Goal: Task Accomplishment & Management: Use online tool/utility

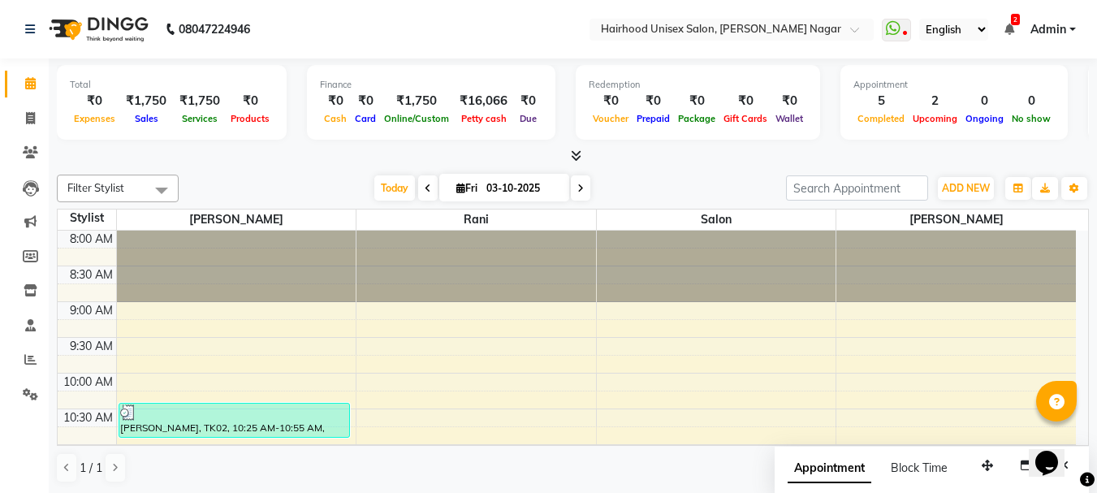
scroll to position [623, 0]
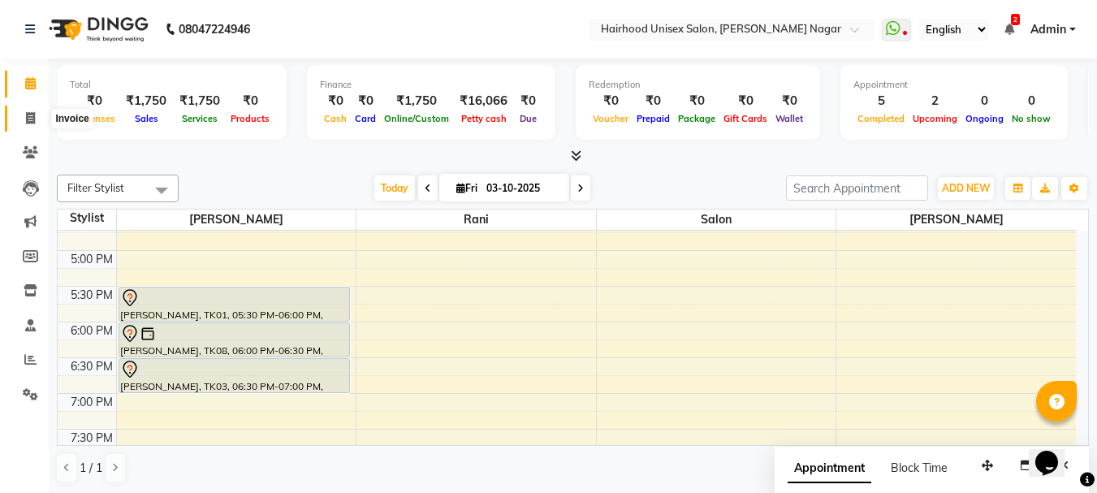
click at [32, 119] on icon at bounding box center [30, 118] width 9 height 12
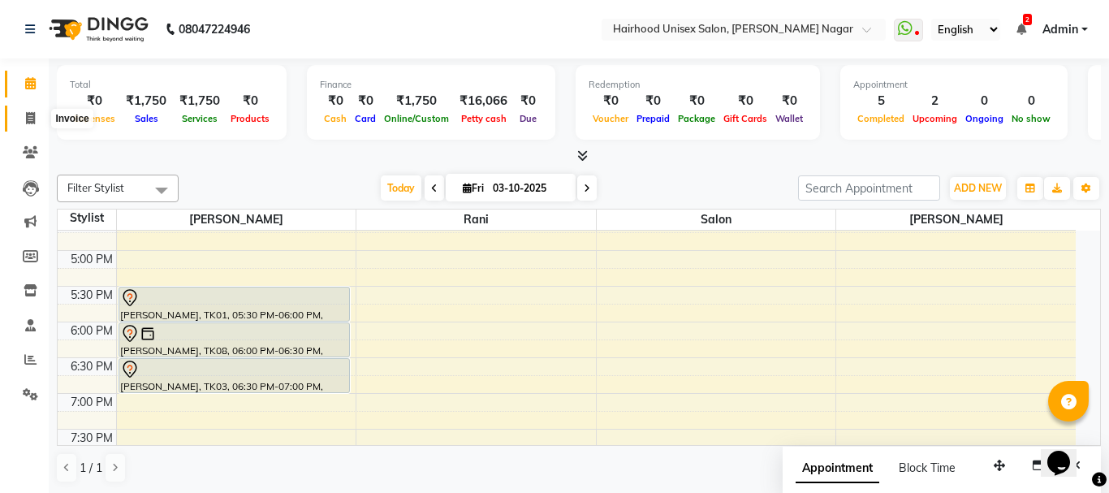
select select "service"
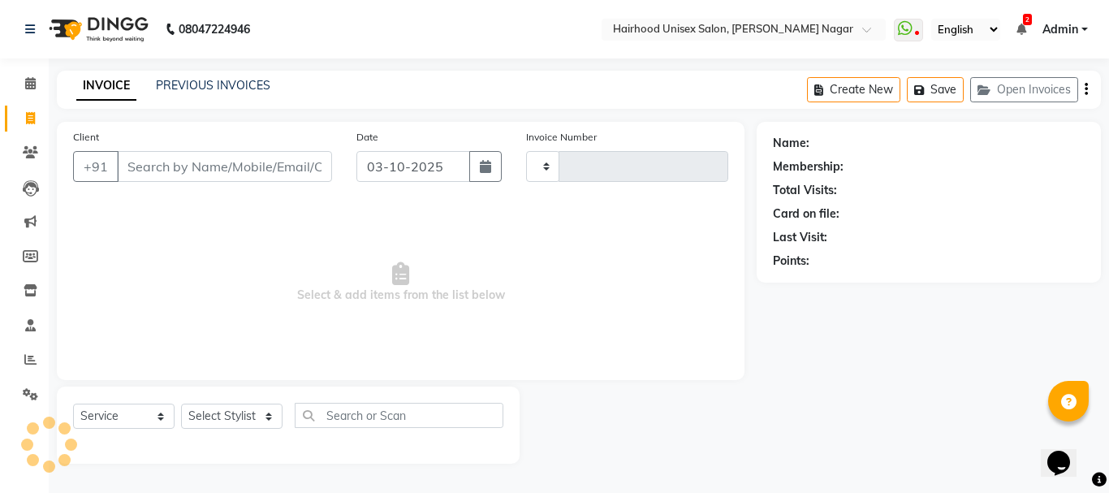
type input "1159"
select select "754"
click at [181, 171] on input "Client" at bounding box center [224, 166] width 215 height 31
type input "j"
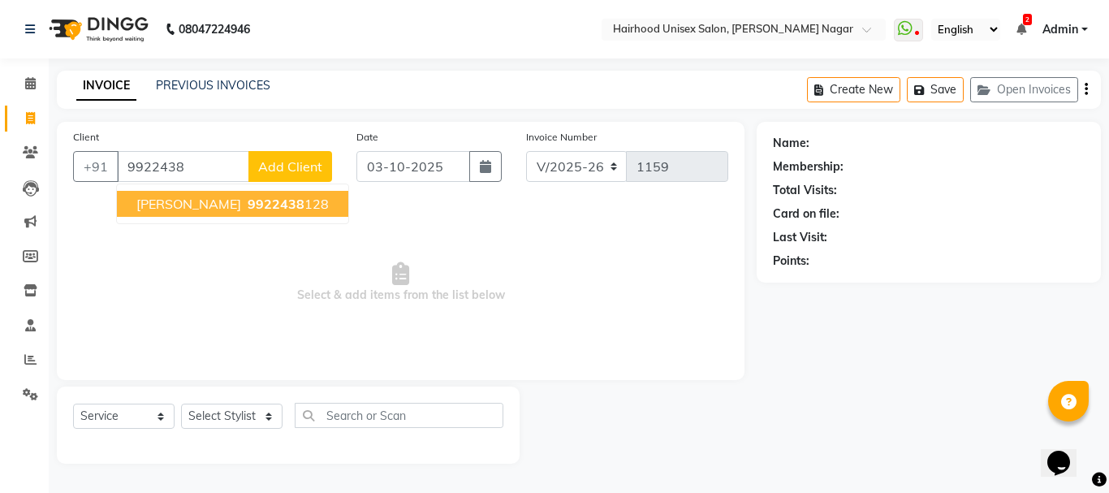
click at [248, 204] on span "9922438" at bounding box center [276, 204] width 57 height 16
type input "9922438128"
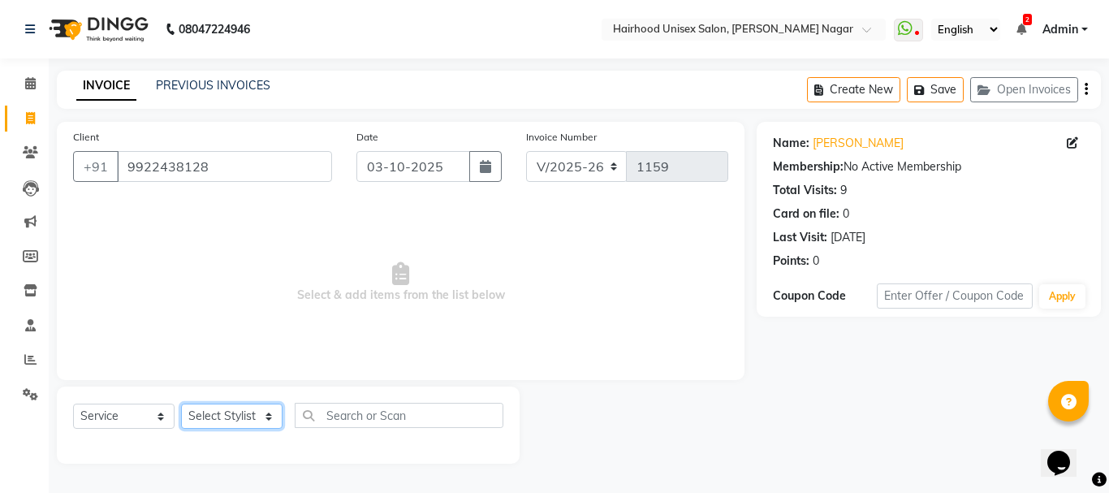
click at [252, 414] on select "Select Stylist [PERSON_NAME] Rani Salon [PERSON_NAME]" at bounding box center [232, 416] width 102 height 25
select select "12325"
click at [181, 404] on select "Select Stylist [PERSON_NAME] Rani Salon [PERSON_NAME]" at bounding box center [232, 416] width 102 height 25
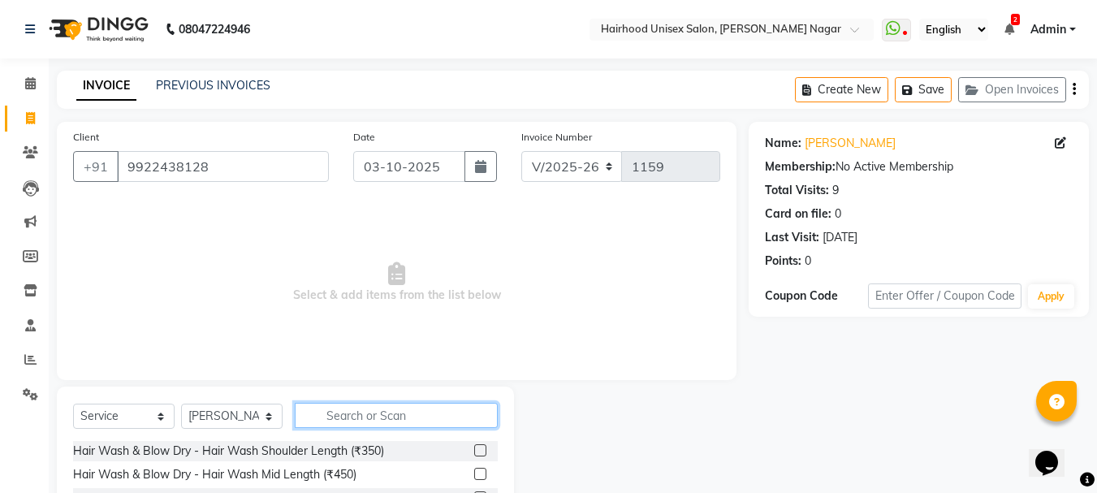
click at [373, 406] on input "text" at bounding box center [396, 415] width 203 height 25
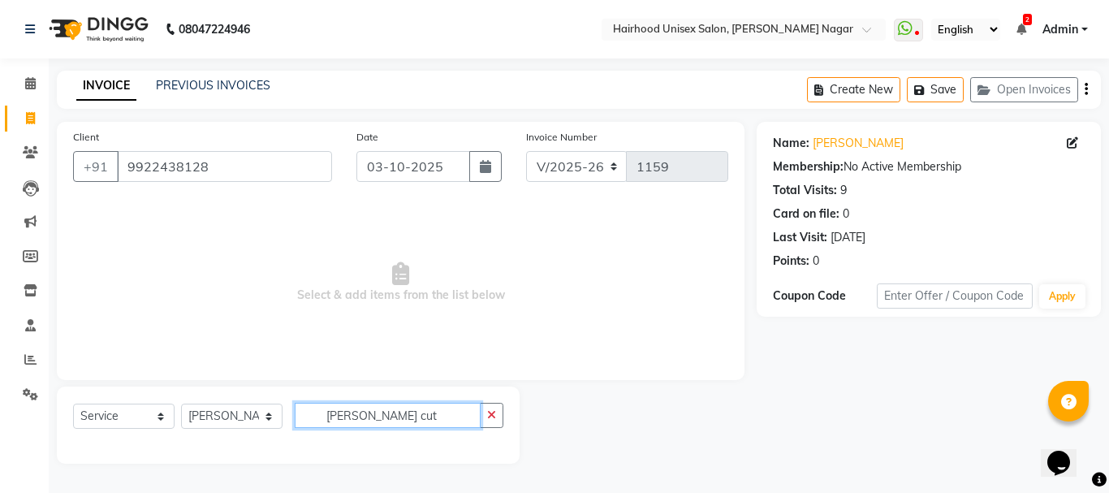
click at [350, 419] on input "[PERSON_NAME] cut" at bounding box center [388, 415] width 186 height 25
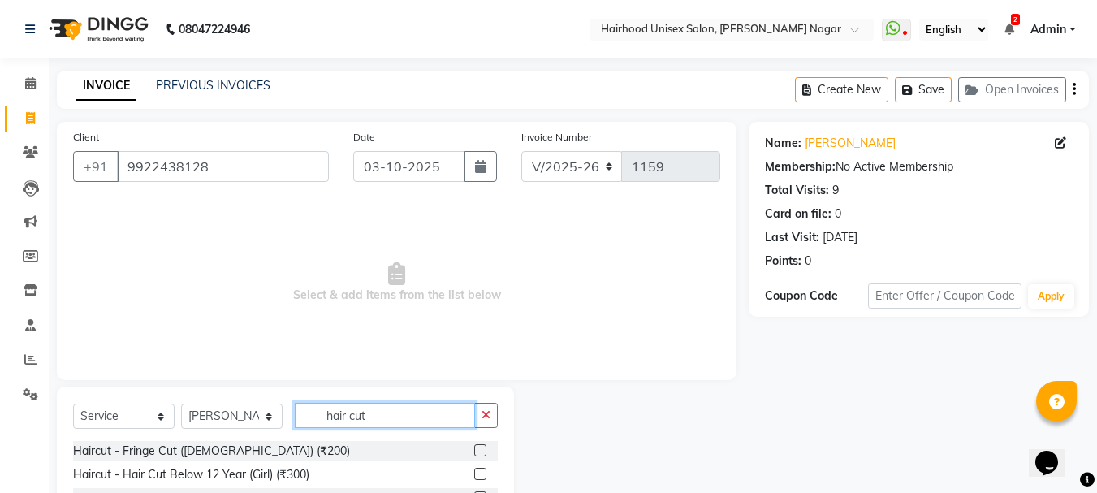
scroll to position [113, 0]
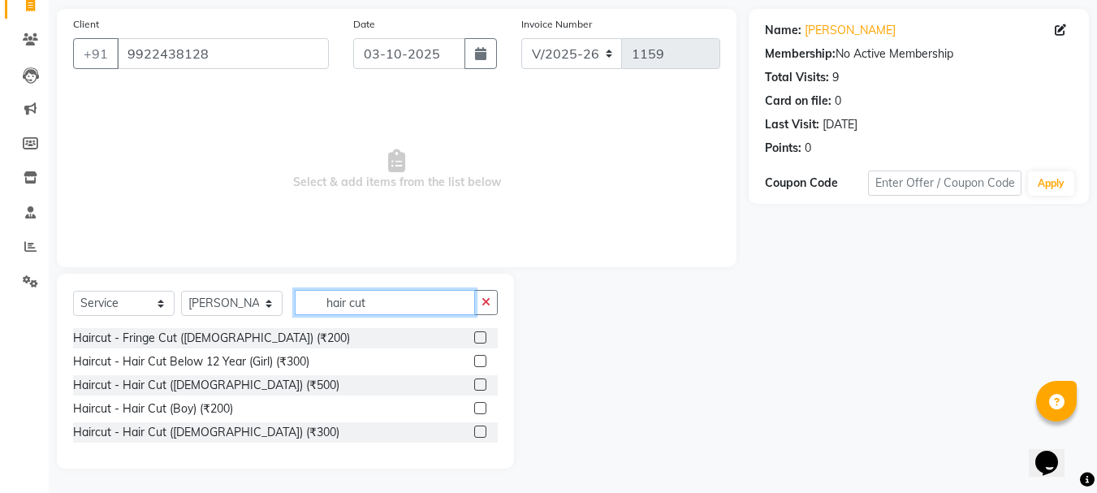
type input "hair cut"
click at [486, 430] on label at bounding box center [480, 432] width 12 height 12
click at [485, 430] on input "checkbox" at bounding box center [479, 432] width 11 height 11
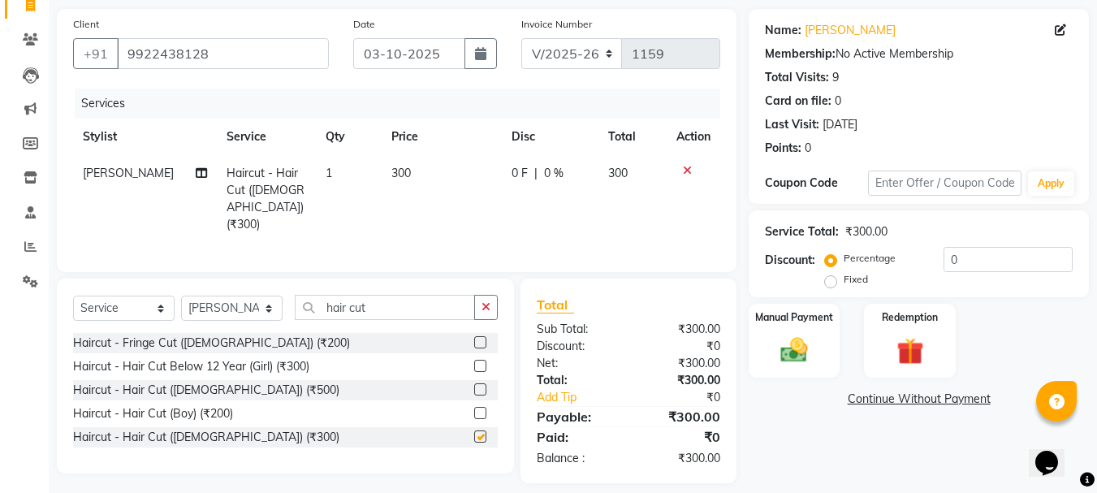
checkbox input "false"
click at [414, 305] on input "hair cut" at bounding box center [385, 307] width 180 height 25
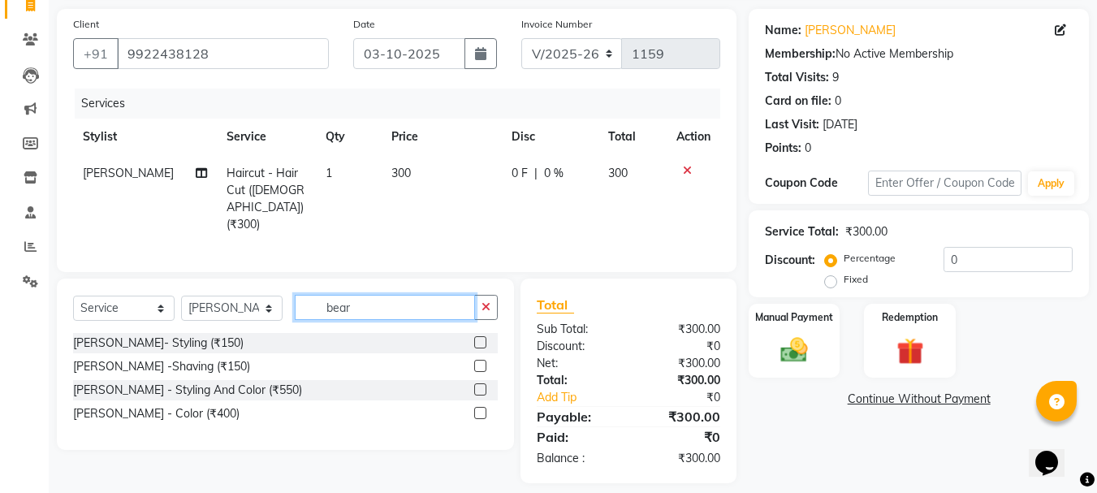
type input "bear"
click at [481, 340] on label at bounding box center [480, 342] width 12 height 12
click at [481, 340] on input "checkbox" at bounding box center [479, 343] width 11 height 11
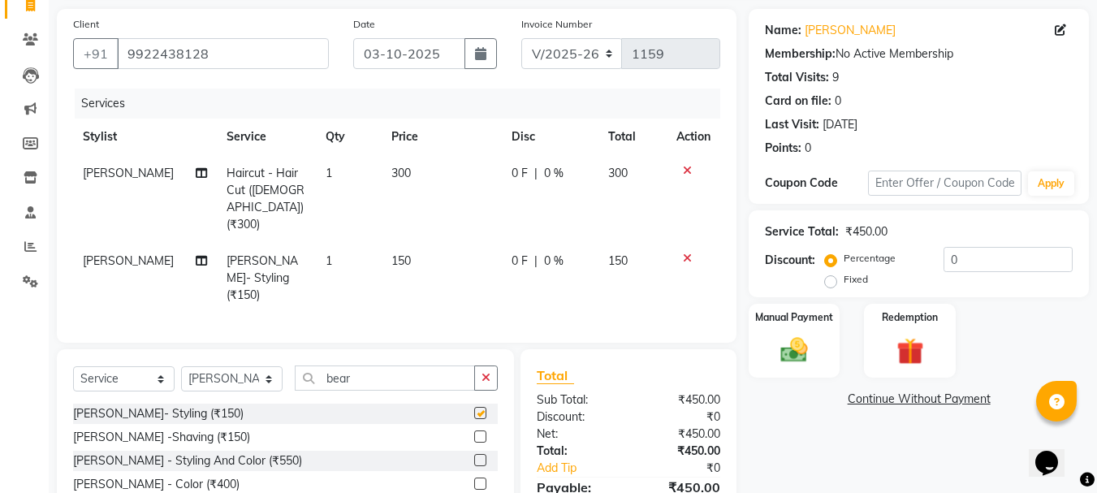
checkbox input "false"
click at [376, 365] on input "bear" at bounding box center [385, 377] width 180 height 25
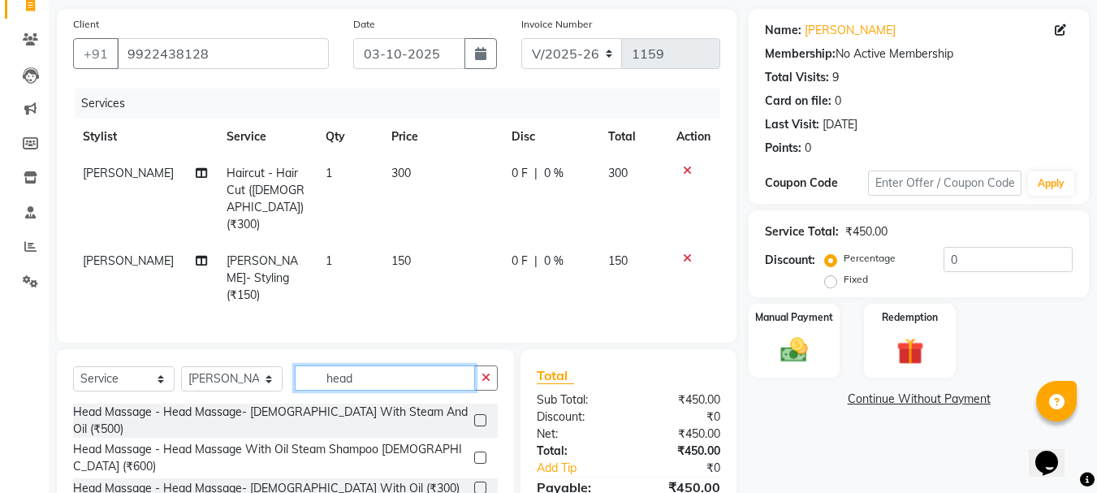
type input "head"
click at [478, 482] on label at bounding box center [480, 488] width 12 height 12
click at [478, 483] on input "checkbox" at bounding box center [479, 488] width 11 height 11
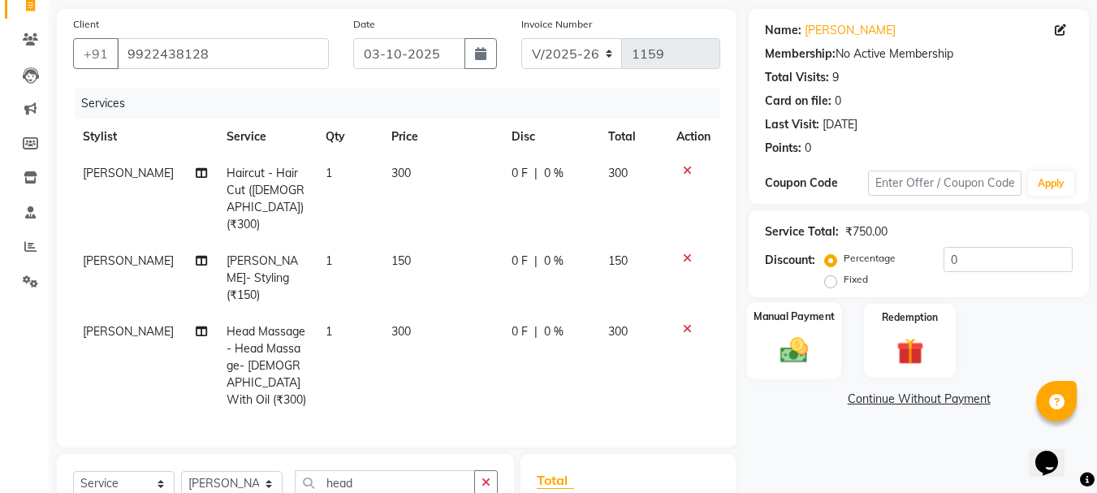
checkbox input "false"
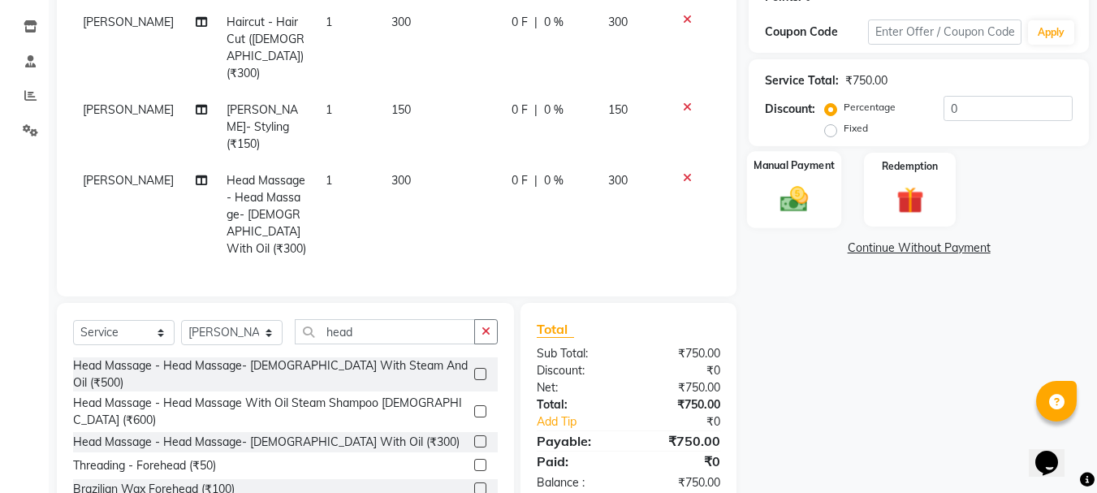
click at [789, 205] on img at bounding box center [794, 199] width 45 height 32
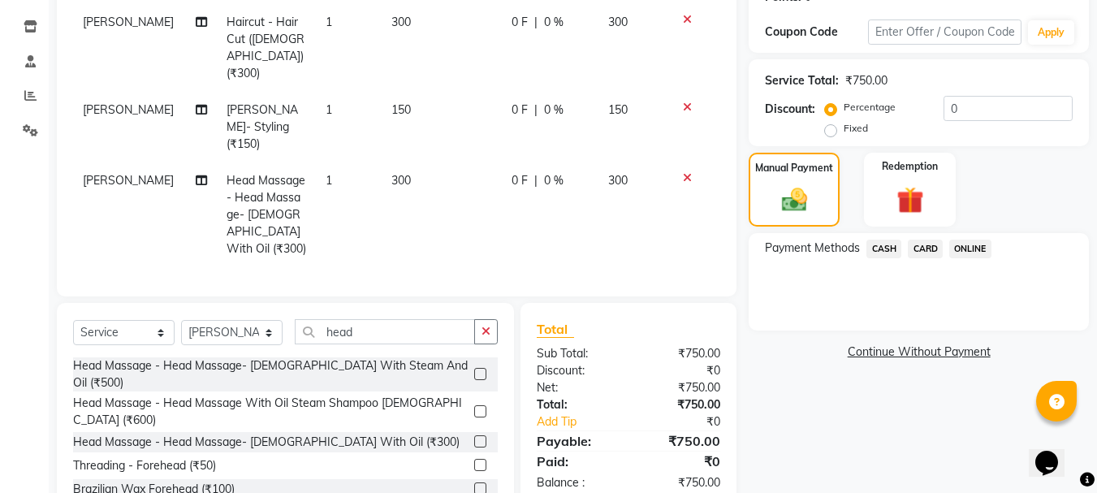
click at [975, 251] on span "ONLINE" at bounding box center [970, 249] width 42 height 19
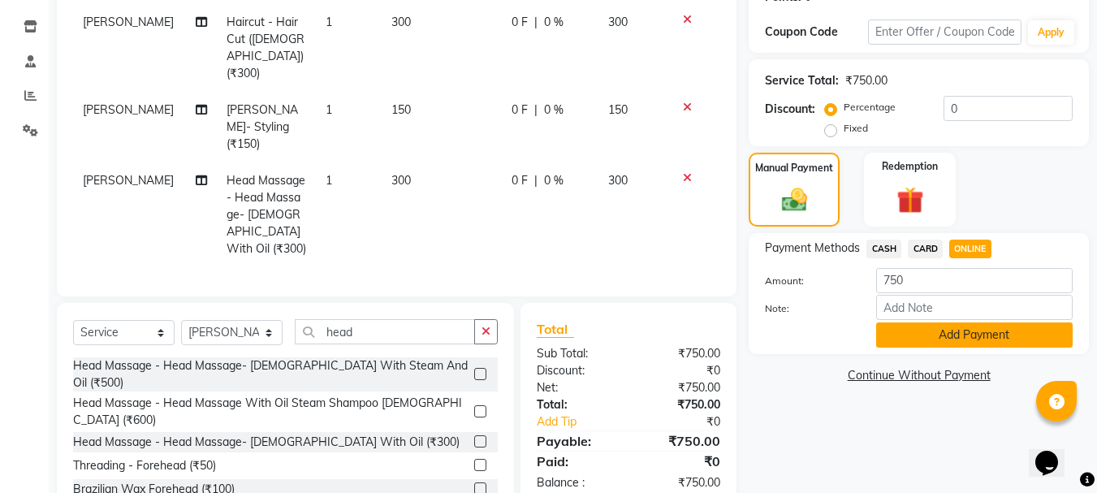
click at [956, 338] on button "Add Payment" at bounding box center [974, 334] width 197 height 25
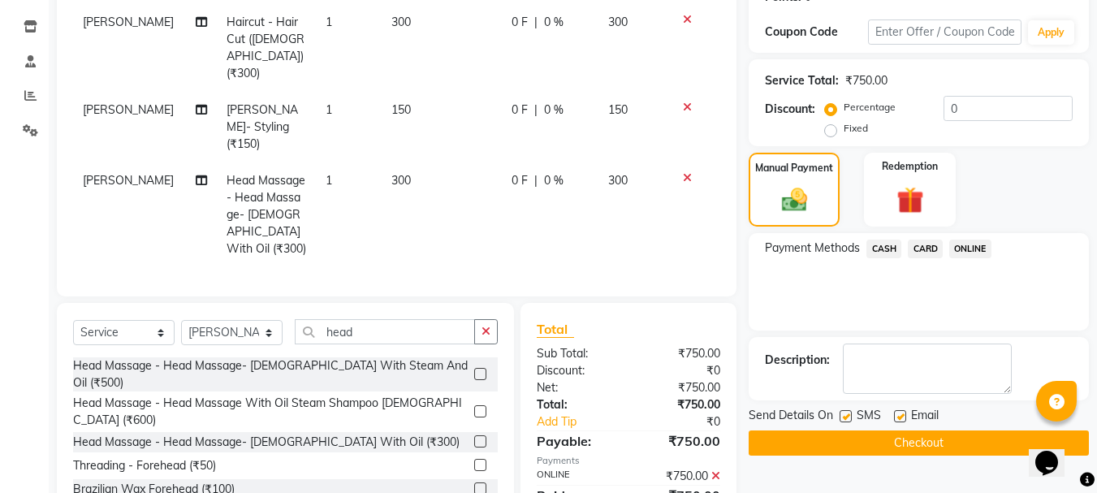
scroll to position [298, 0]
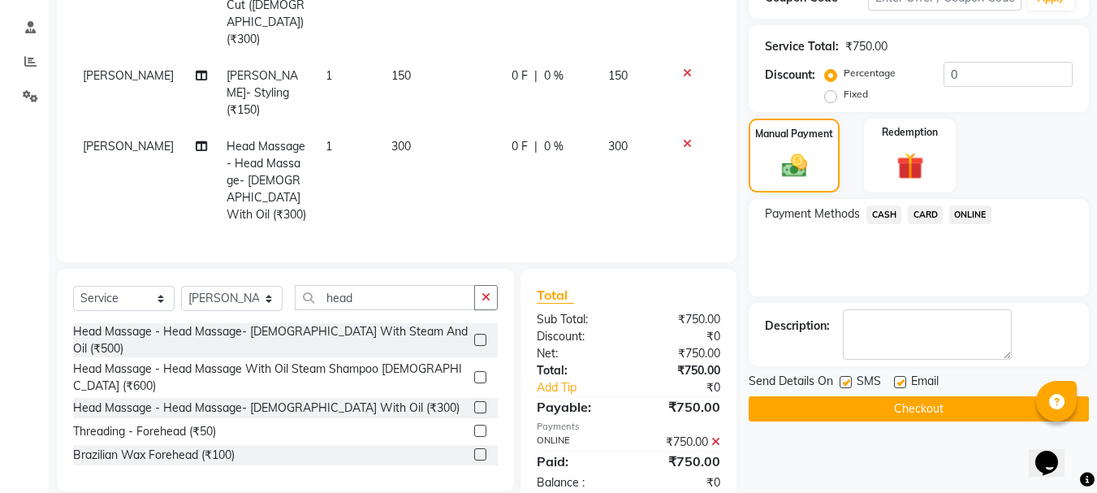
click at [972, 413] on button "Checkout" at bounding box center [919, 408] width 340 height 25
